Goal: Information Seeking & Learning: Learn about a topic

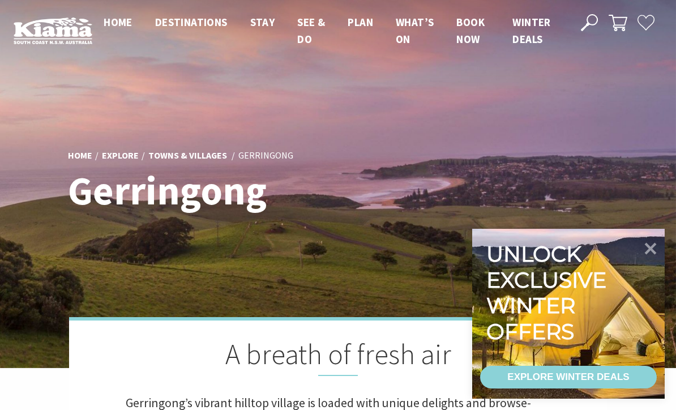
scroll to position [335, 673]
click at [647, 246] on icon at bounding box center [651, 249] width 12 height 12
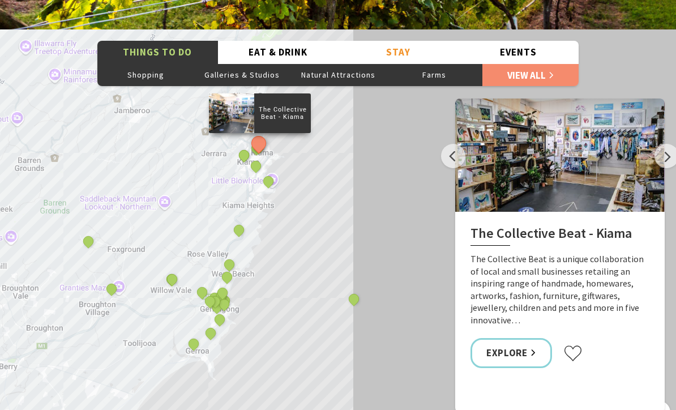
scroll to position [1927, 0]
click at [657, 144] on button "Next" at bounding box center [666, 156] width 24 height 24
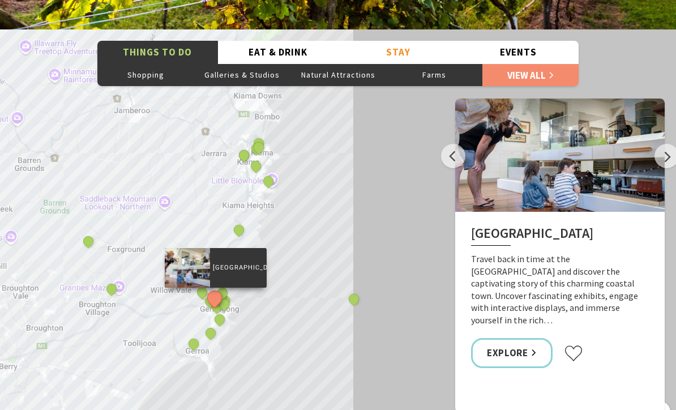
click at [655, 144] on button "Next" at bounding box center [666, 156] width 24 height 24
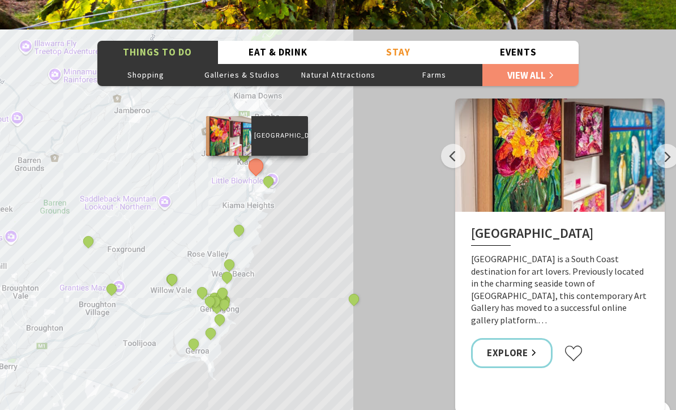
click at [660, 144] on button "Next" at bounding box center [666, 156] width 24 height 24
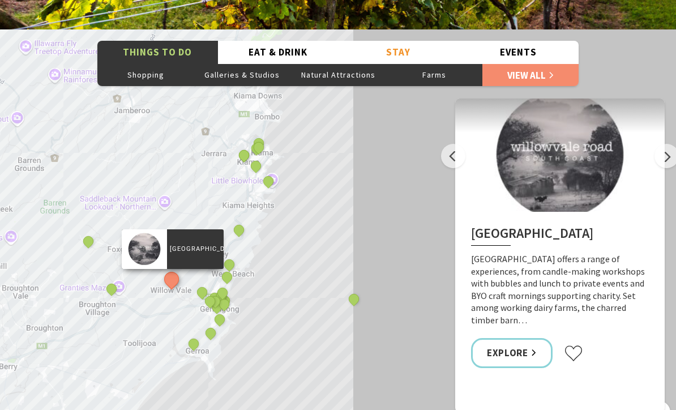
click at [658, 144] on button "Next" at bounding box center [666, 156] width 24 height 24
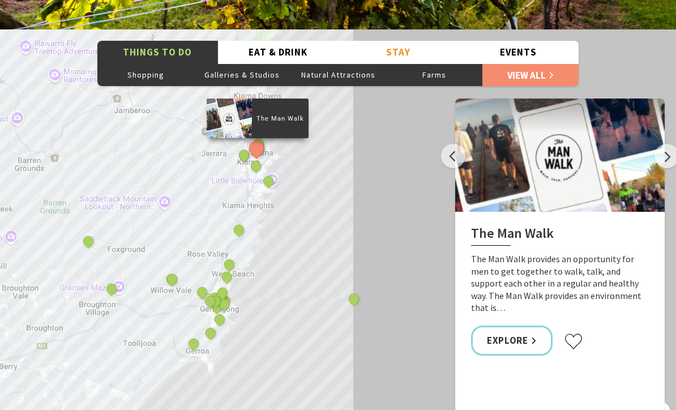
click at [655, 144] on button "Next" at bounding box center [666, 156] width 24 height 24
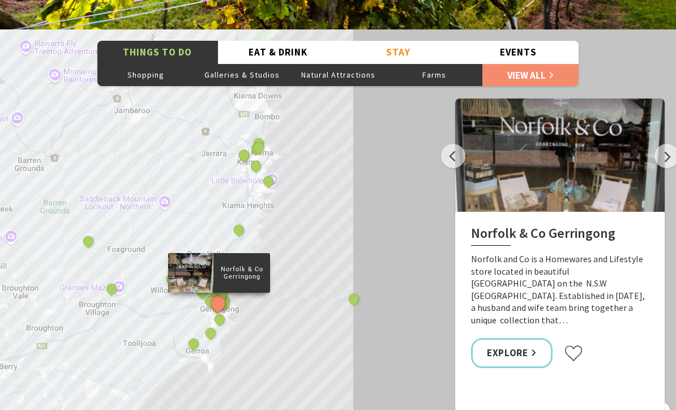
click at [656, 146] on div at bounding box center [559, 155] width 209 height 113
click at [663, 144] on button "Next" at bounding box center [666, 156] width 24 height 24
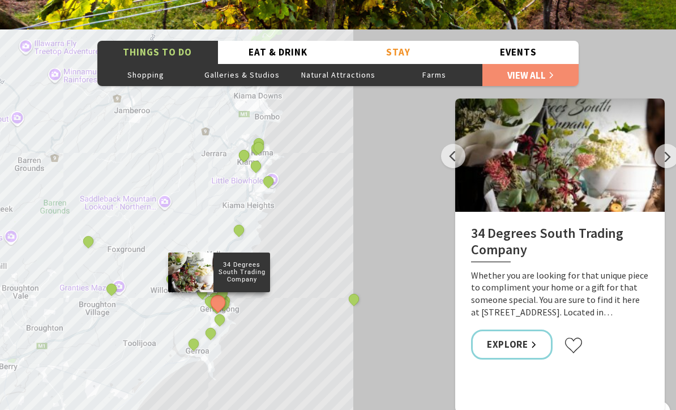
click at [661, 144] on button "Next" at bounding box center [666, 156] width 24 height 24
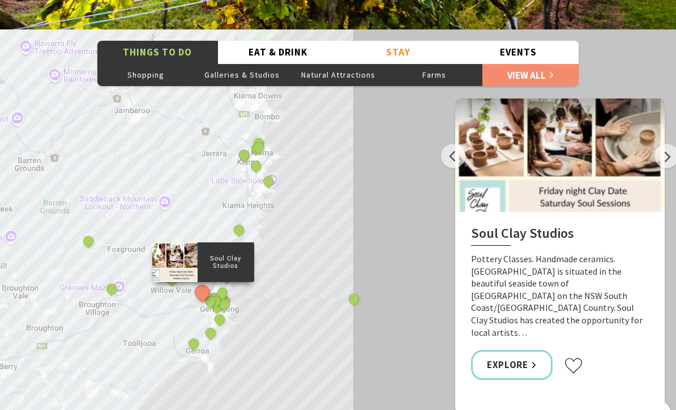
click at [661, 144] on button "Next" at bounding box center [666, 156] width 24 height 24
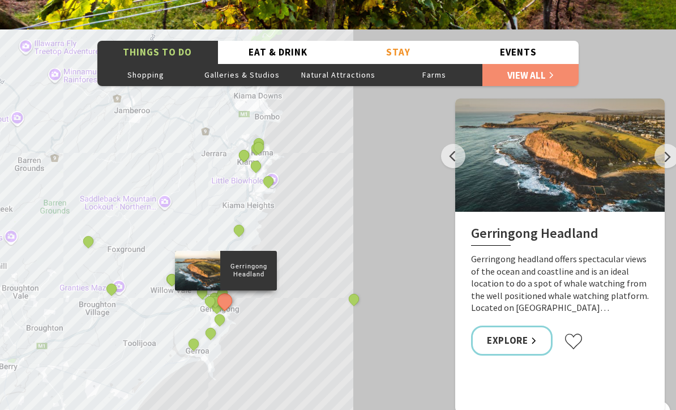
click at [662, 144] on button "Next" at bounding box center [666, 156] width 24 height 24
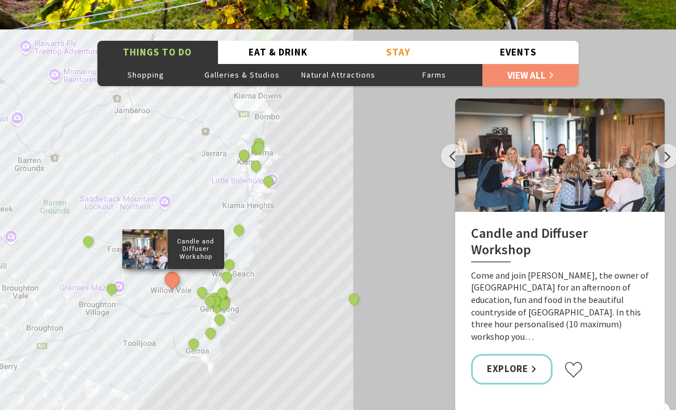
click at [662, 144] on button "Next" at bounding box center [666, 156] width 24 height 24
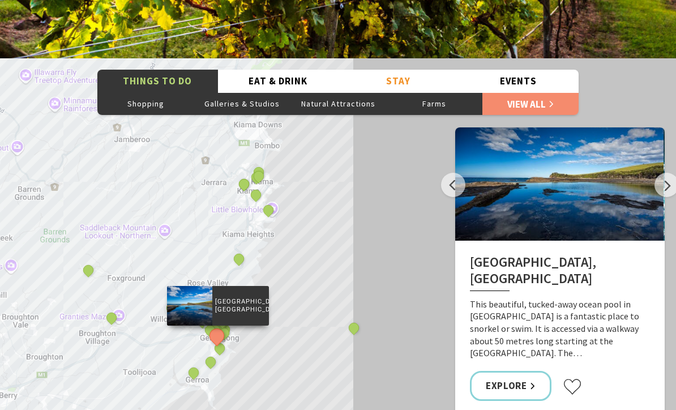
scroll to position [1896, 0]
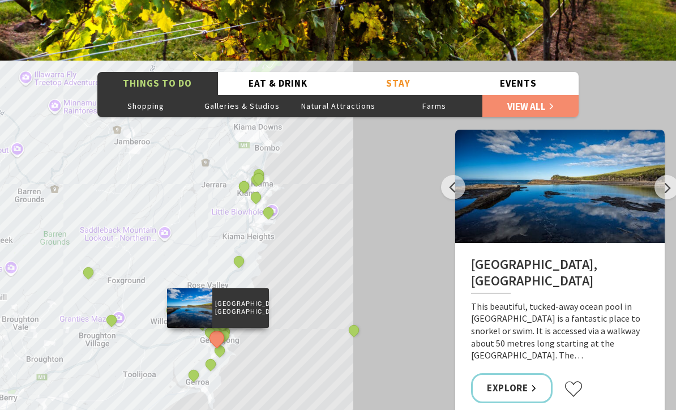
click at [661, 175] on button "Next" at bounding box center [666, 187] width 24 height 24
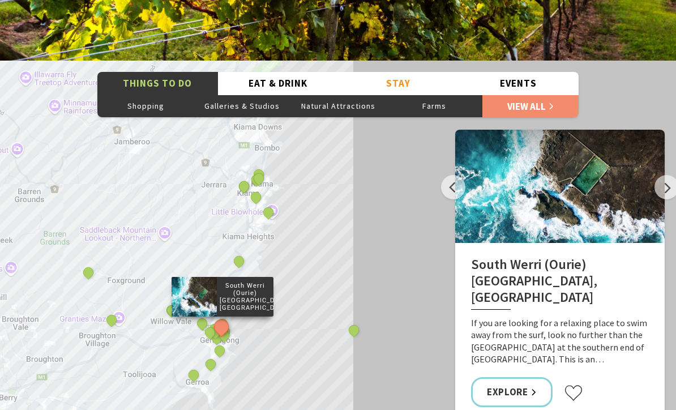
click at [670, 175] on button "Next" at bounding box center [666, 187] width 24 height 24
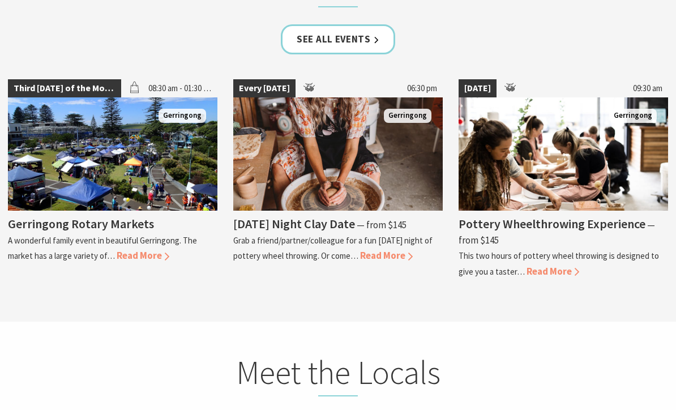
scroll to position [2956, 0]
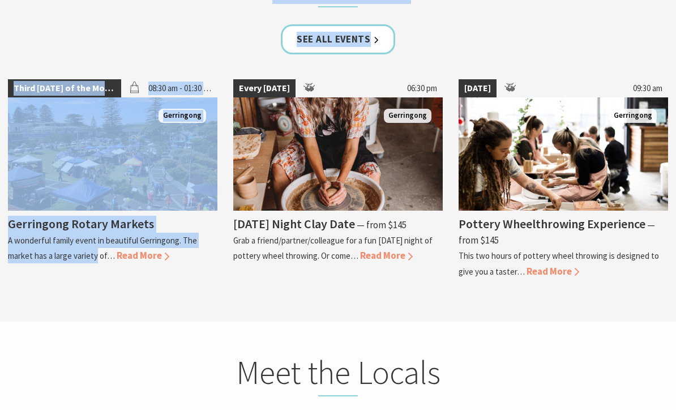
click at [123, 249] on span "Read More" at bounding box center [143, 255] width 53 height 12
click at [133, 249] on span "Read More" at bounding box center [143, 255] width 53 height 12
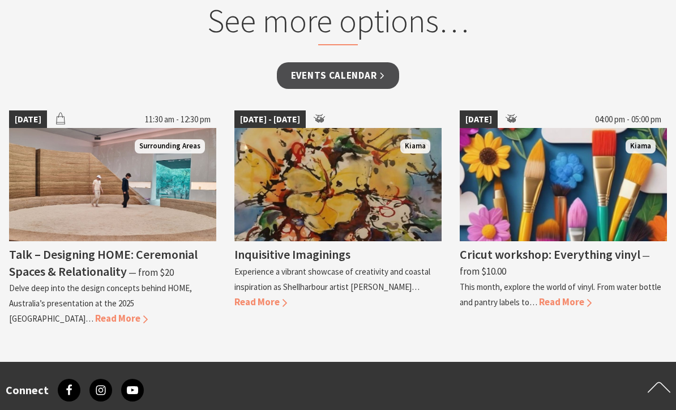
scroll to position [991, 0]
